Goal: Check status

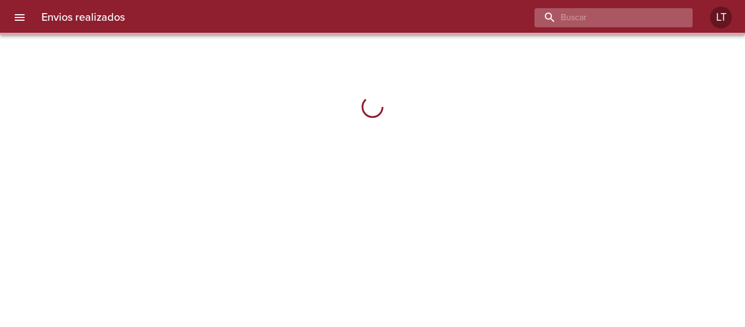
click at [621, 20] on input "buscar" at bounding box center [604, 17] width 140 height 19
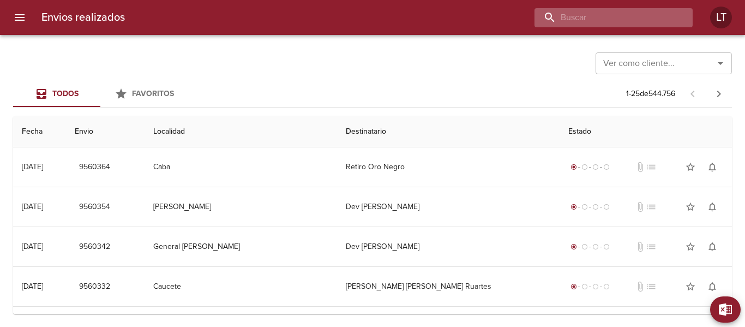
paste input "[PERSON_NAME] [PERSON_NAME]"
type input "[PERSON_NAME] [PERSON_NAME]"
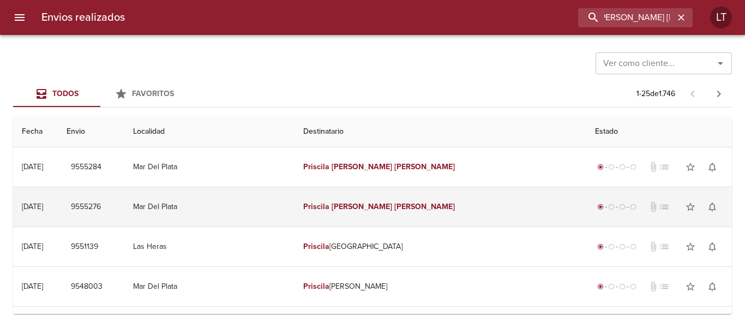
scroll to position [0, 0]
click at [295, 202] on td "Mar Del Plata" at bounding box center [209, 206] width 171 height 39
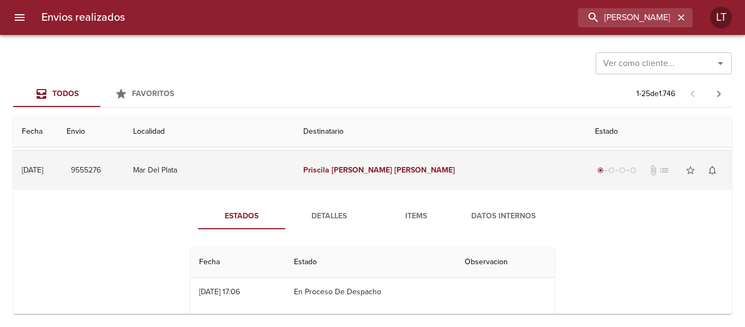
scroll to position [55, 0]
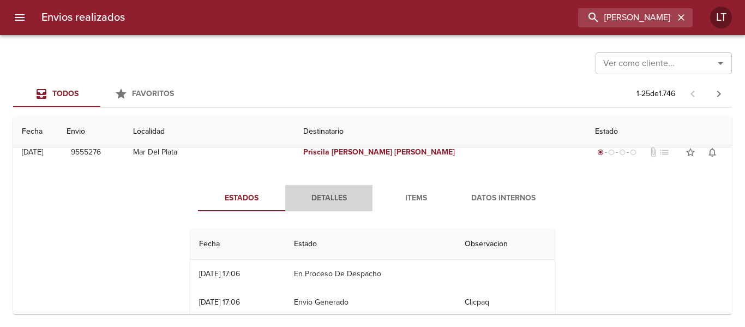
click at [321, 202] on span "Detalles" at bounding box center [329, 198] width 74 height 14
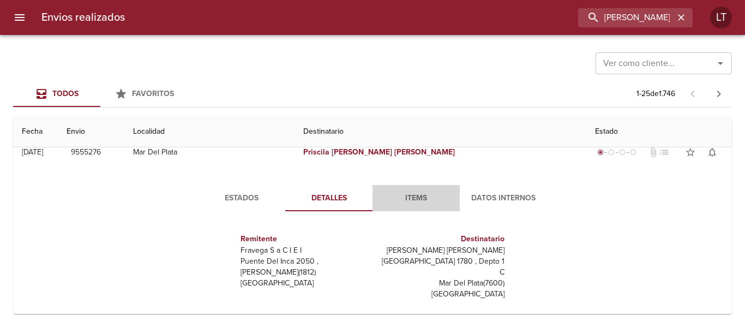
click at [414, 188] on button "Items" at bounding box center [416, 198] width 87 height 26
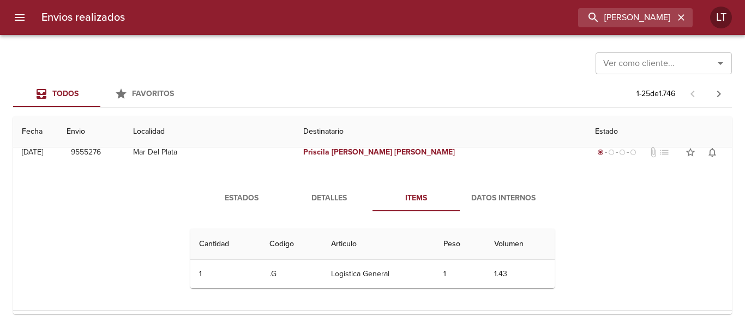
scroll to position [0, 0]
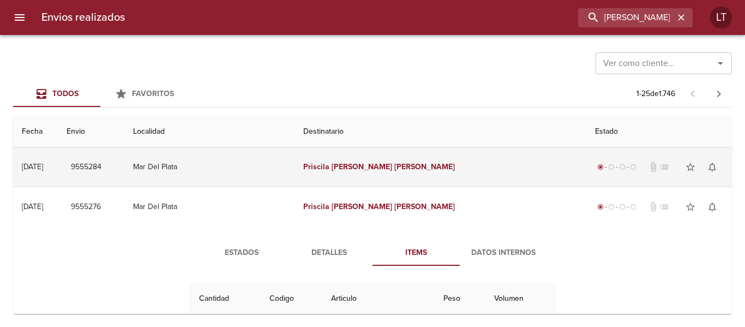
click at [295, 177] on td "Mar Del Plata" at bounding box center [209, 166] width 171 height 39
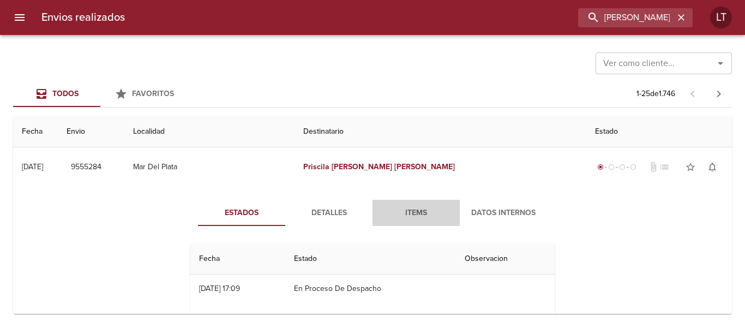
click at [418, 217] on span "Items" at bounding box center [416, 213] width 74 height 14
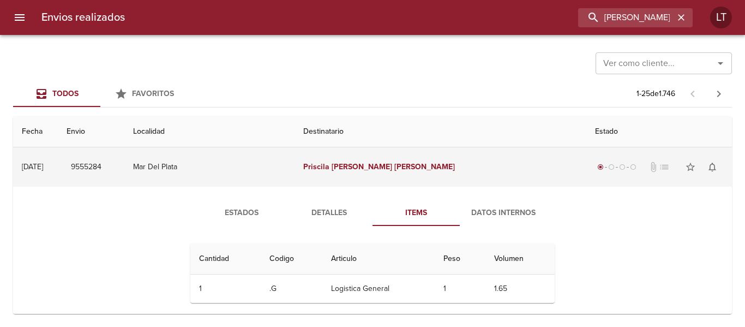
click at [285, 166] on td "Mar Del Plata" at bounding box center [209, 166] width 171 height 39
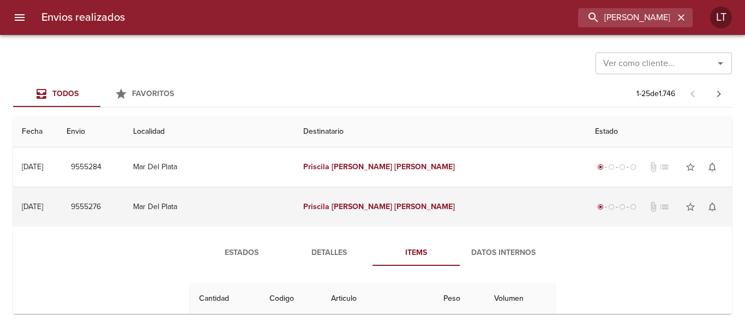
click at [287, 199] on td "Mar Del Plata" at bounding box center [209, 206] width 171 height 39
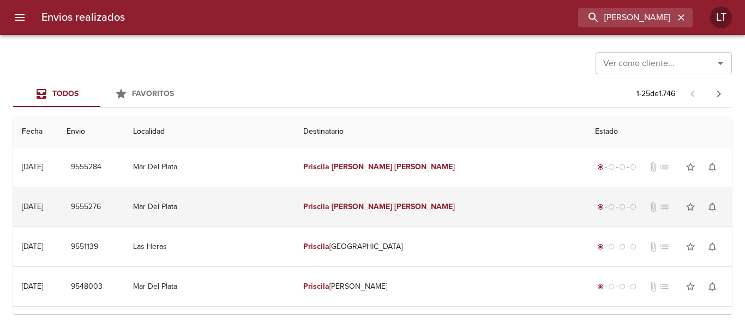
click at [464, 211] on td "[PERSON_NAME] [PERSON_NAME]" at bounding box center [440, 206] width 291 height 39
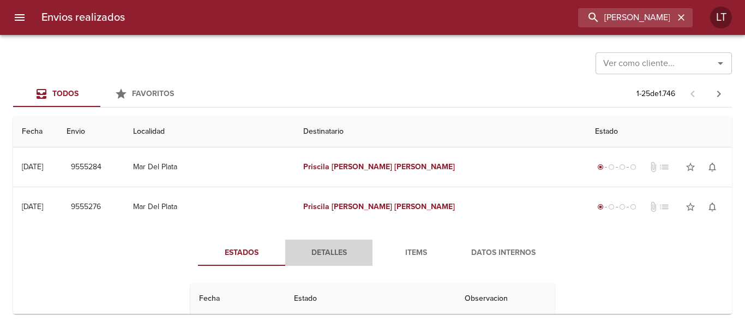
click at [325, 260] on button "Detalles" at bounding box center [328, 252] width 87 height 26
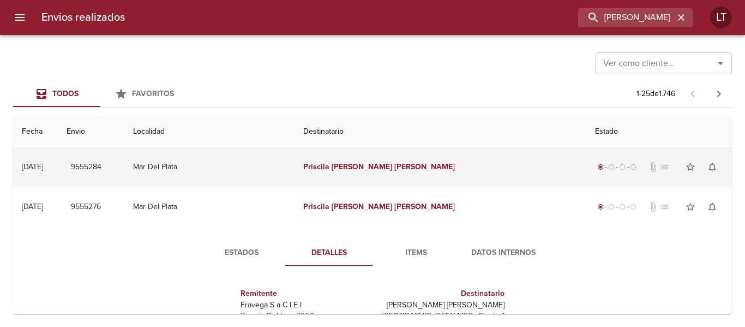
click at [295, 164] on td "Mar Del Plata" at bounding box center [209, 166] width 171 height 39
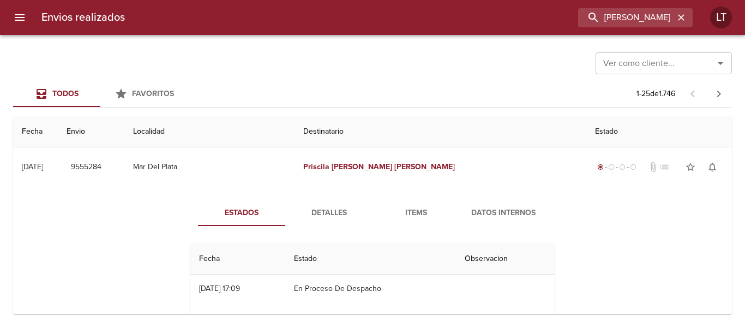
click at [315, 211] on span "Detalles" at bounding box center [329, 213] width 74 height 14
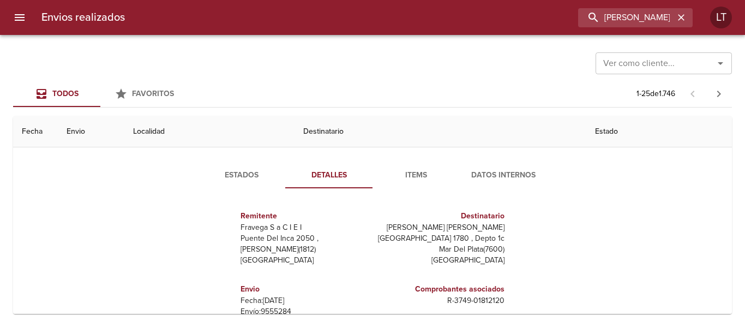
scroll to position [55, 0]
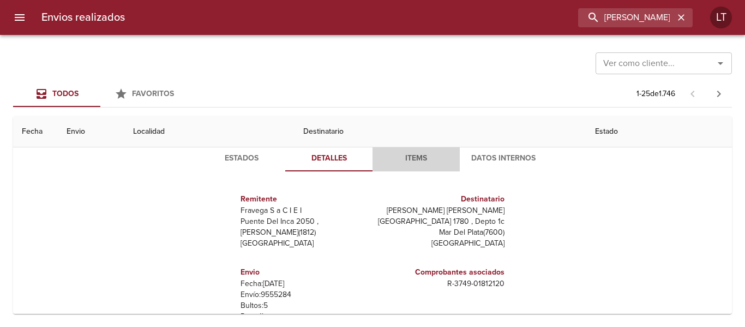
click at [419, 153] on span "Items" at bounding box center [416, 159] width 74 height 14
